Goal: Information Seeking & Learning: Understand process/instructions

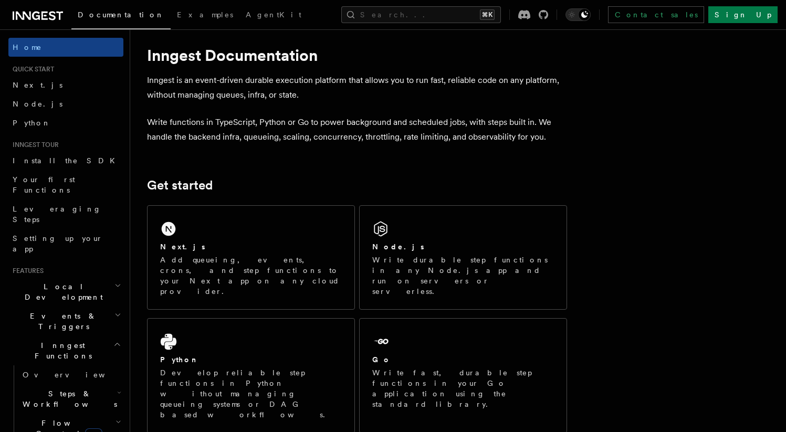
scroll to position [121, 0]
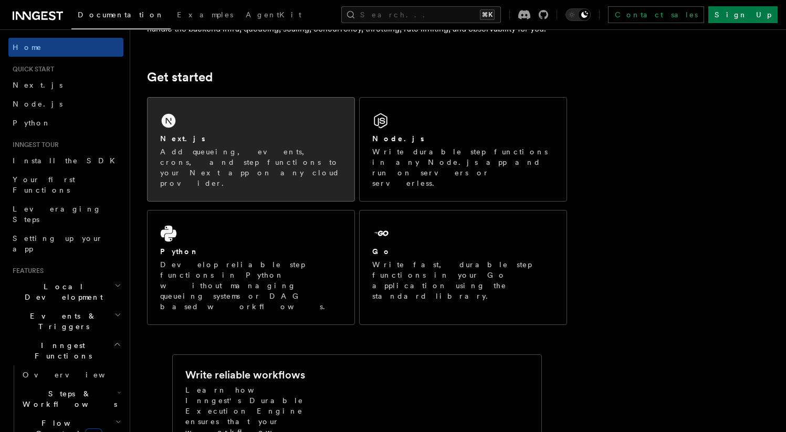
click at [295, 162] on p "Add queueing, events, crons, and step functions to your Next app on any cloud p…" at bounding box center [251, 168] width 182 height 42
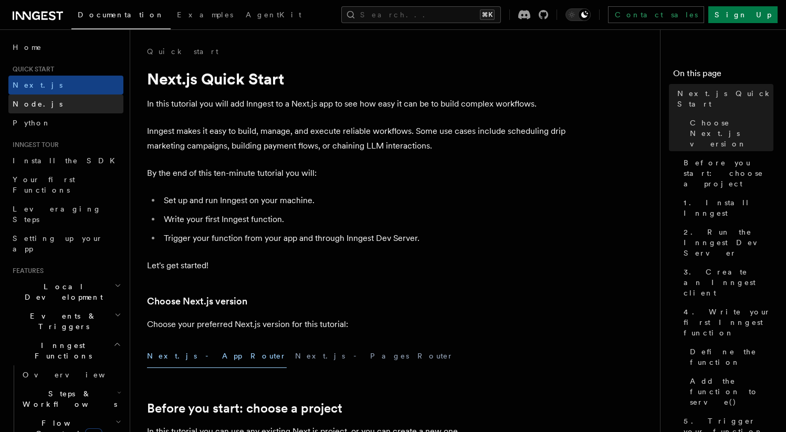
click at [38, 102] on link "Node.js" at bounding box center [65, 104] width 115 height 19
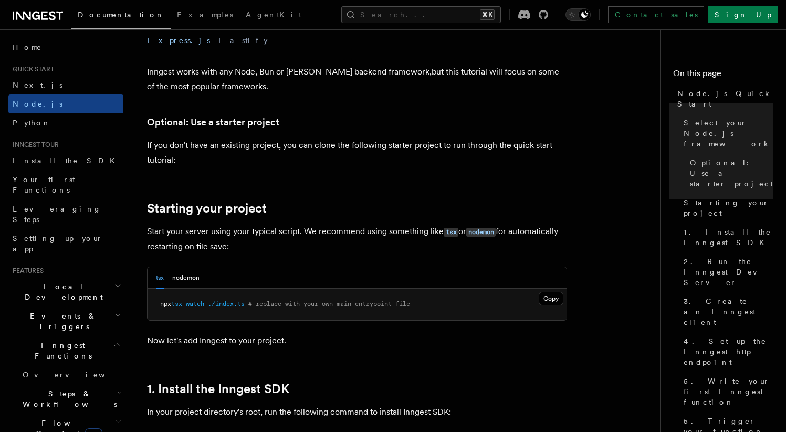
scroll to position [455, 0]
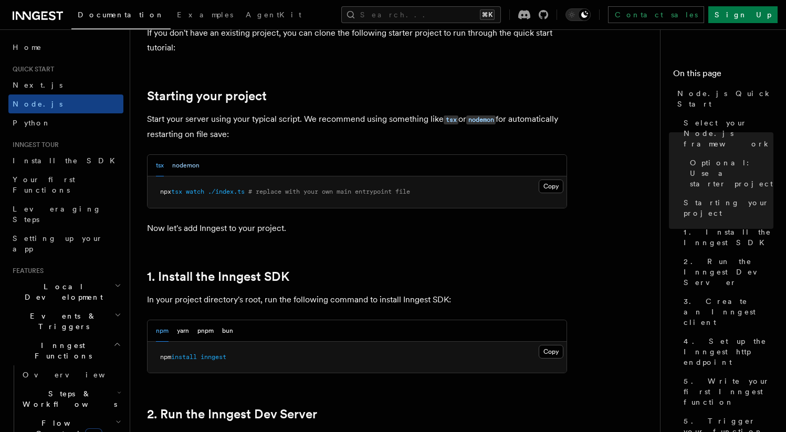
click at [190, 167] on button "nodemon" at bounding box center [185, 166] width 27 height 22
click at [166, 162] on div "tsx nodemon" at bounding box center [178, 166] width 44 height 22
click at [164, 165] on button "tsx" at bounding box center [160, 166] width 8 height 22
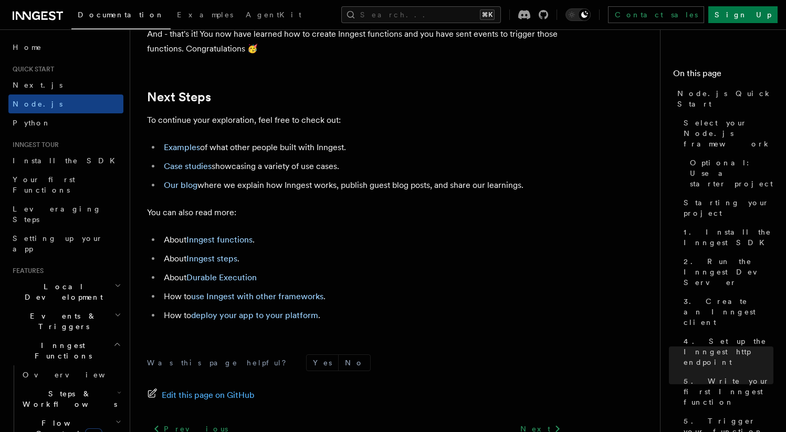
scroll to position [6525, 0]
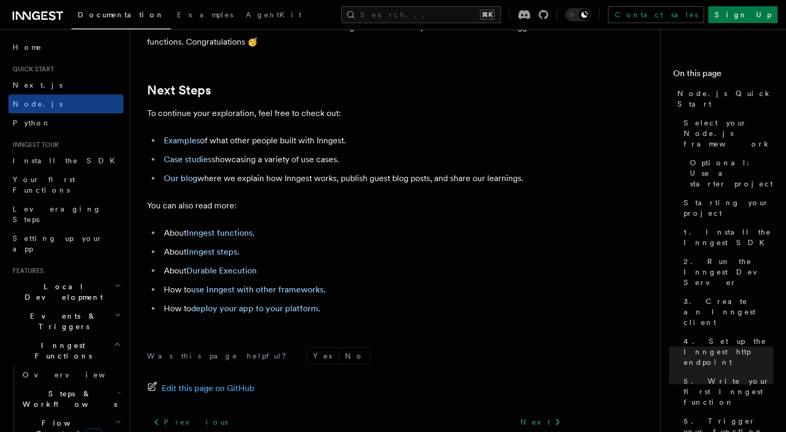
click at [46, 389] on span "Steps & Workflows" at bounding box center [67, 399] width 99 height 21
click at [47, 389] on span "Steps & Workflows" at bounding box center [67, 399] width 99 height 21
